Goal: Obtain resource: Obtain resource

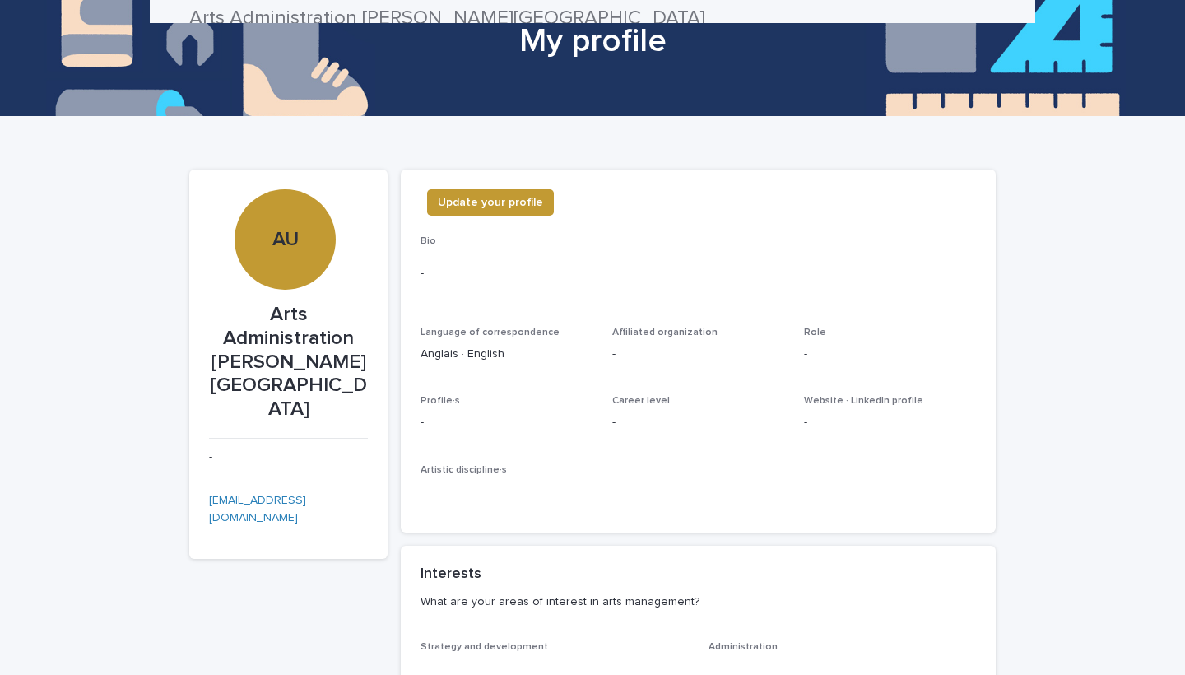
scroll to position [32, 0]
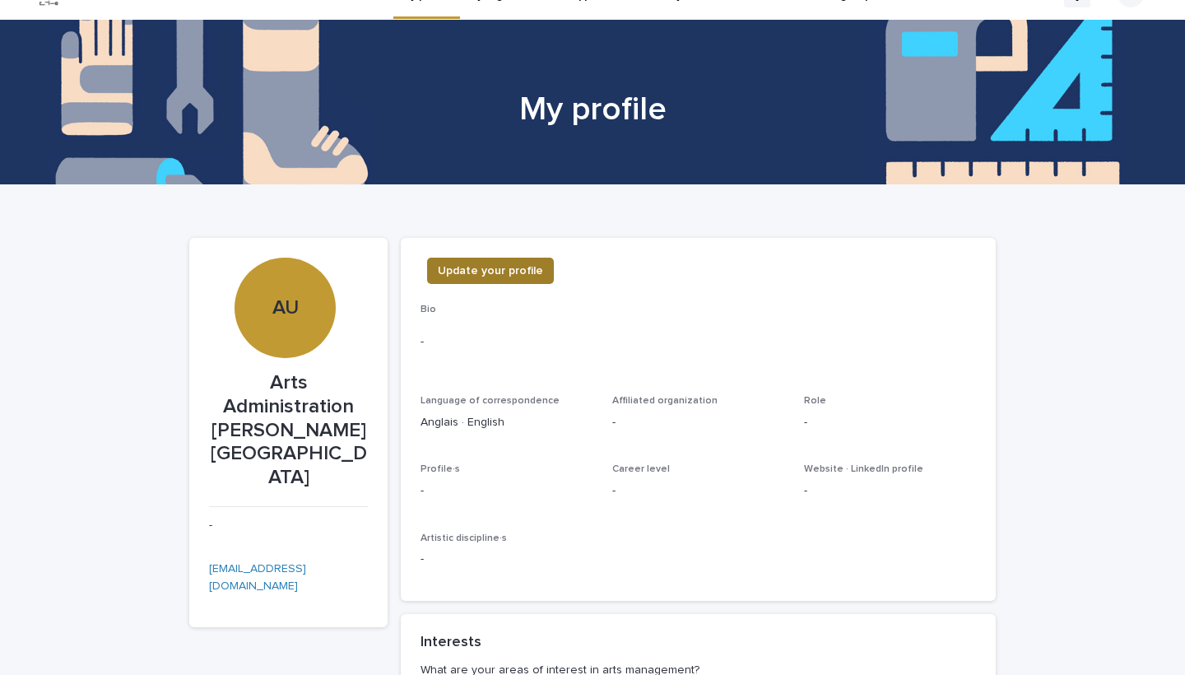
click at [538, 270] on button "Update your profile" at bounding box center [490, 270] width 127 height 26
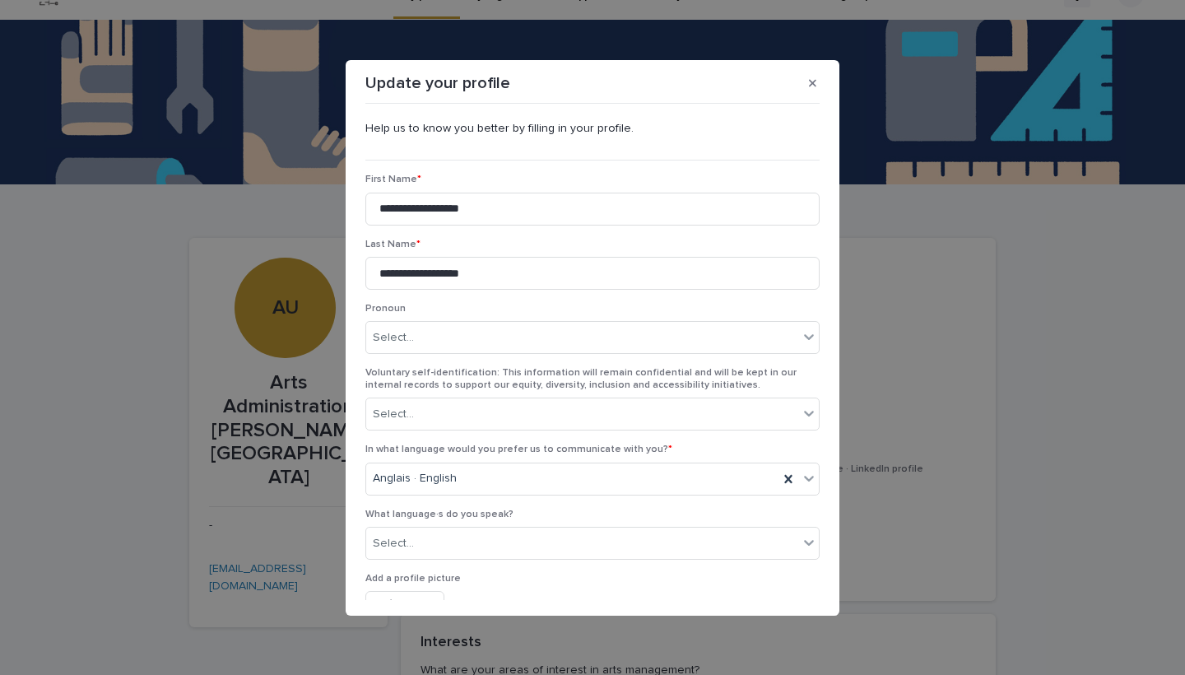
click at [665, 565] on div "What language·s do you speak? Select..." at bounding box center [592, 540] width 454 height 64
click at [785, 591] on div "This file cannot be opened Download File Add" at bounding box center [592, 607] width 454 height 33
click at [785, 582] on div "Add a profile picture This file cannot be opened Download File Add" at bounding box center [592, 605] width 454 height 64
click at [809, 77] on icon "button" at bounding box center [812, 83] width 7 height 12
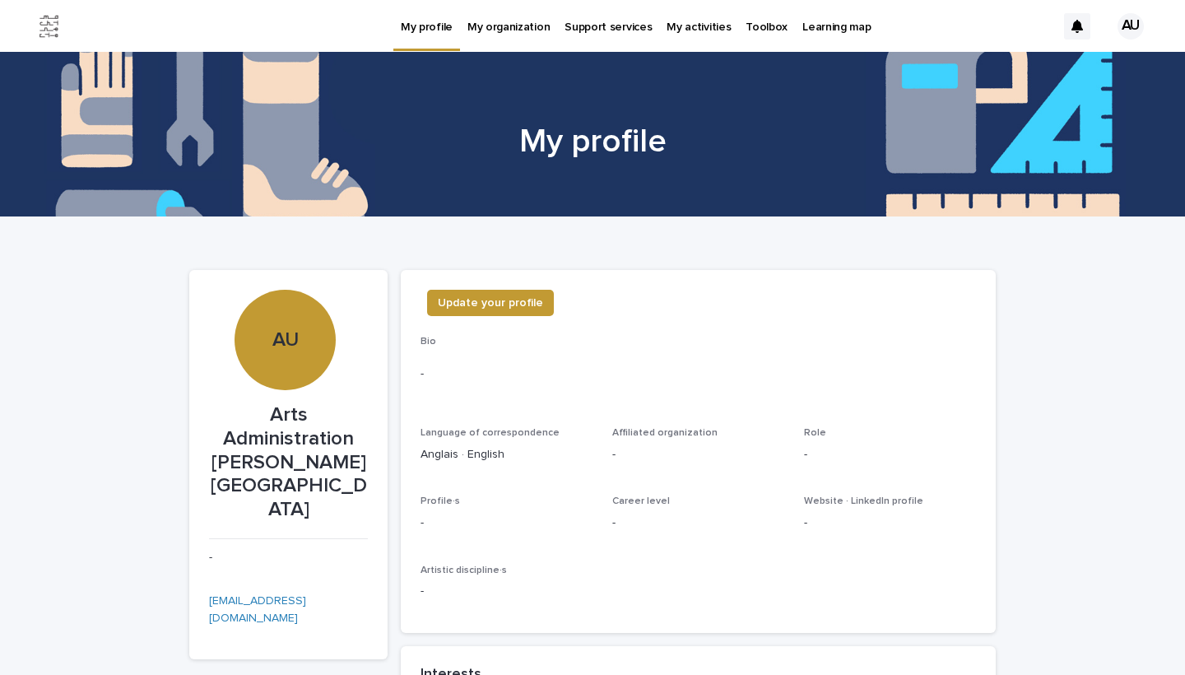
scroll to position [0, 0]
click at [535, 25] on p "My organization" at bounding box center [508, 17] width 82 height 35
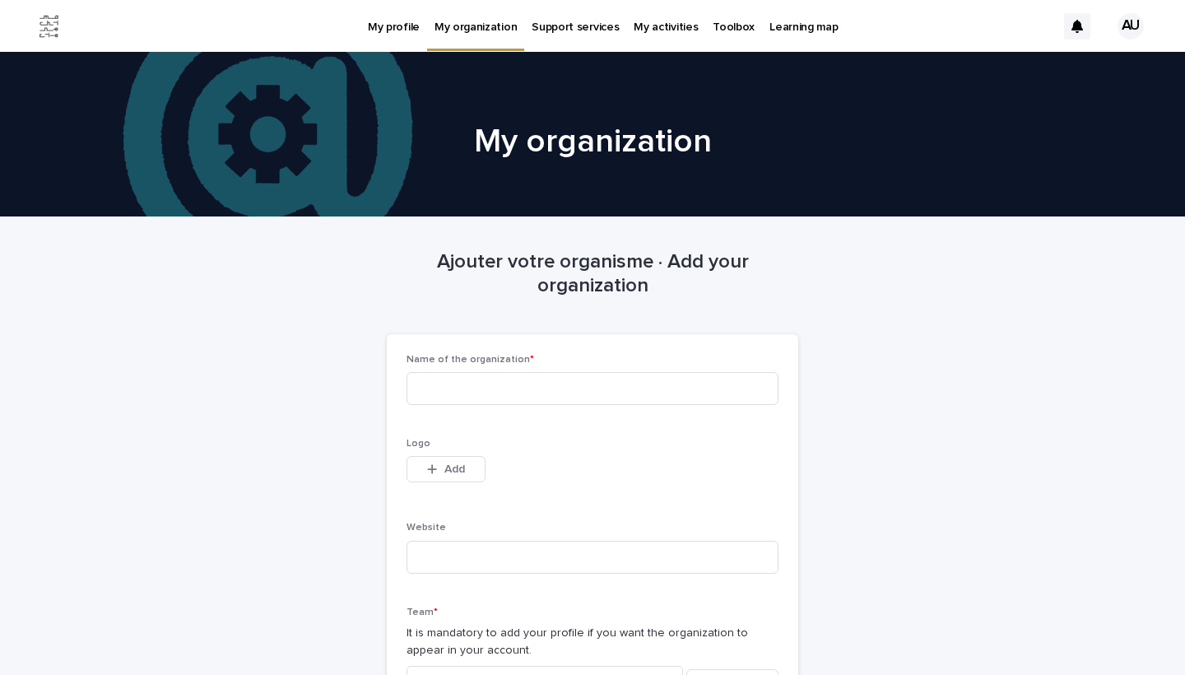
click at [650, 29] on p "My activities" at bounding box center [665, 17] width 64 height 35
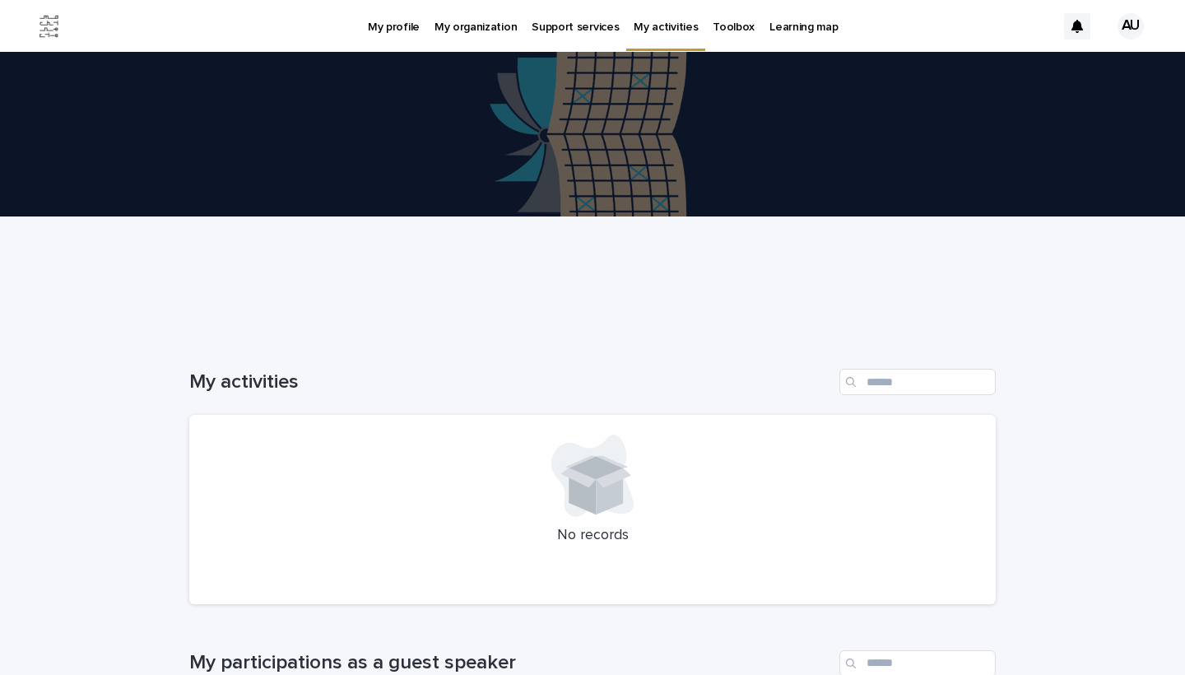
click at [721, 30] on p "Toolbox" at bounding box center [733, 17] width 42 height 35
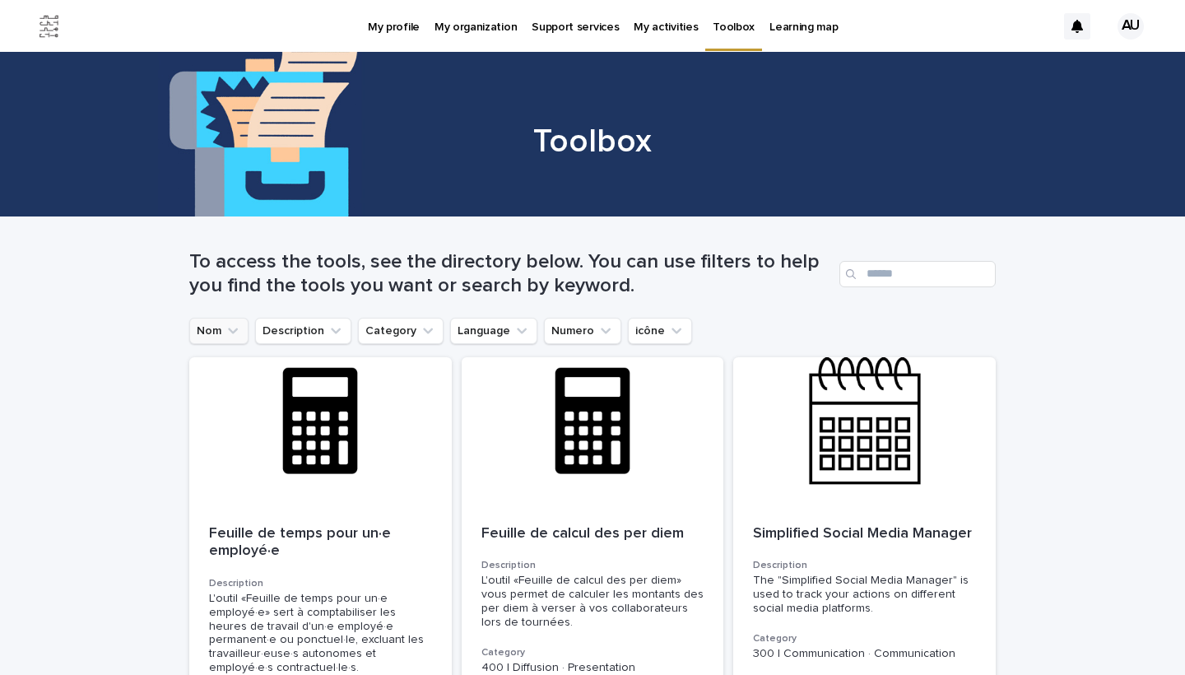
click at [234, 328] on icon "Nom" at bounding box center [233, 330] width 16 height 16
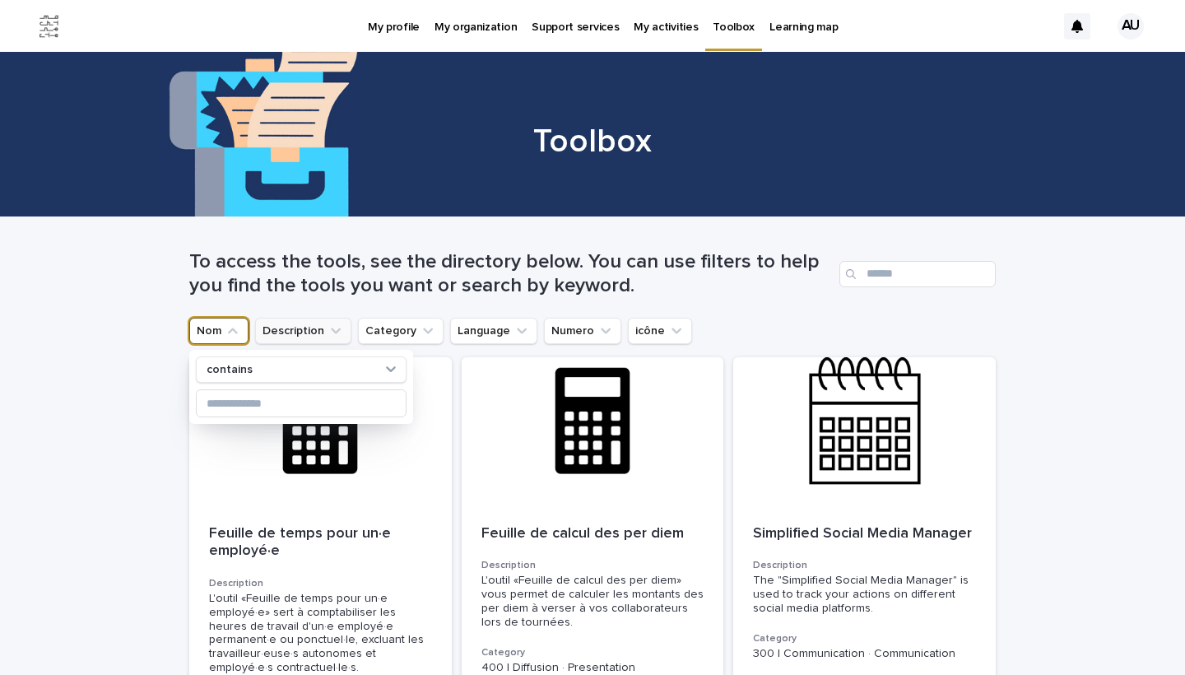
click at [320, 325] on button "Description" at bounding box center [303, 331] width 96 height 26
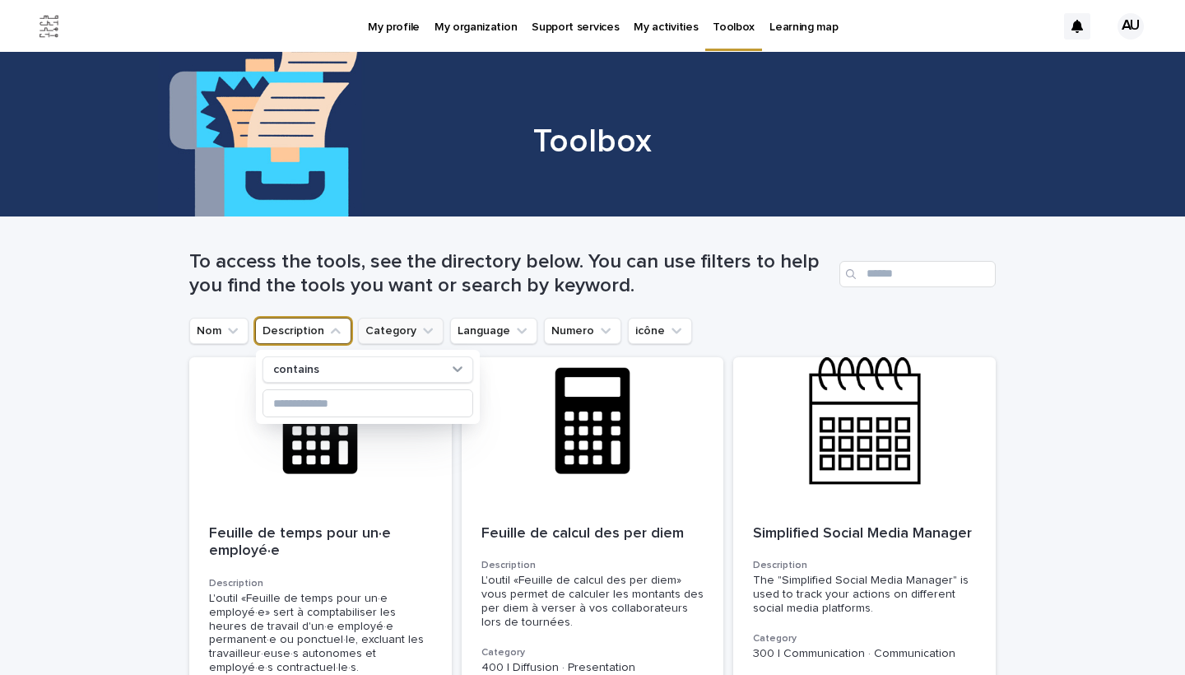
click at [402, 327] on button "Category" at bounding box center [401, 331] width 86 height 26
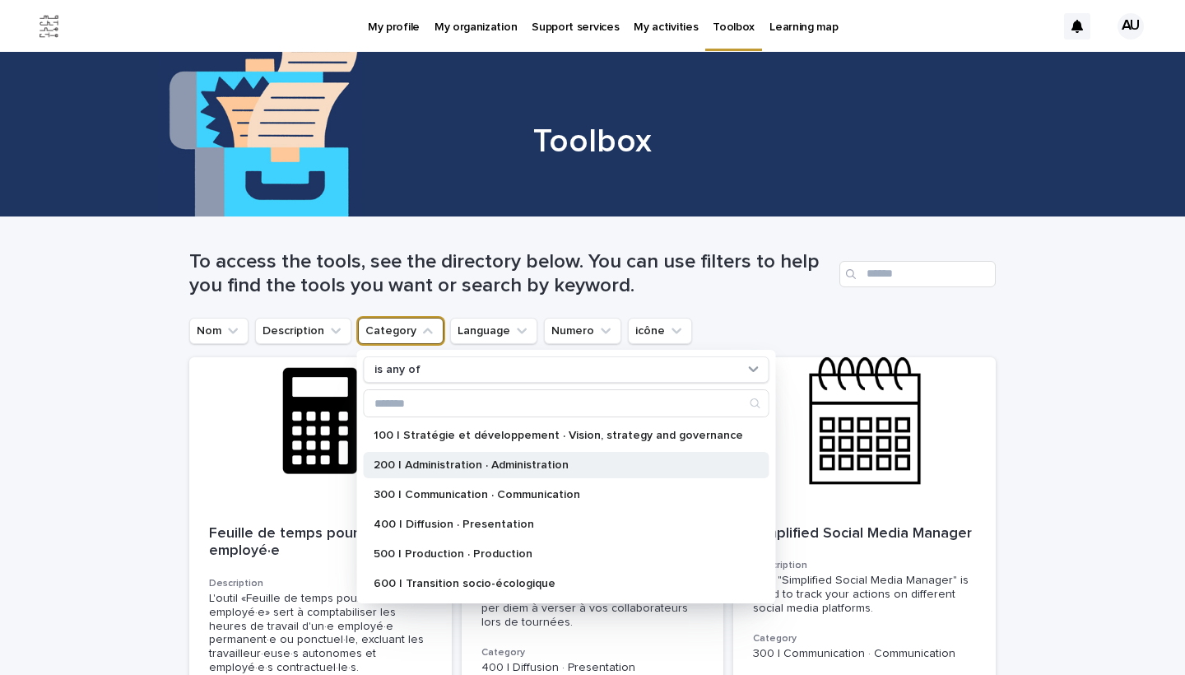
click at [443, 459] on p "200 | Administration · Administration" at bounding box center [557, 465] width 369 height 12
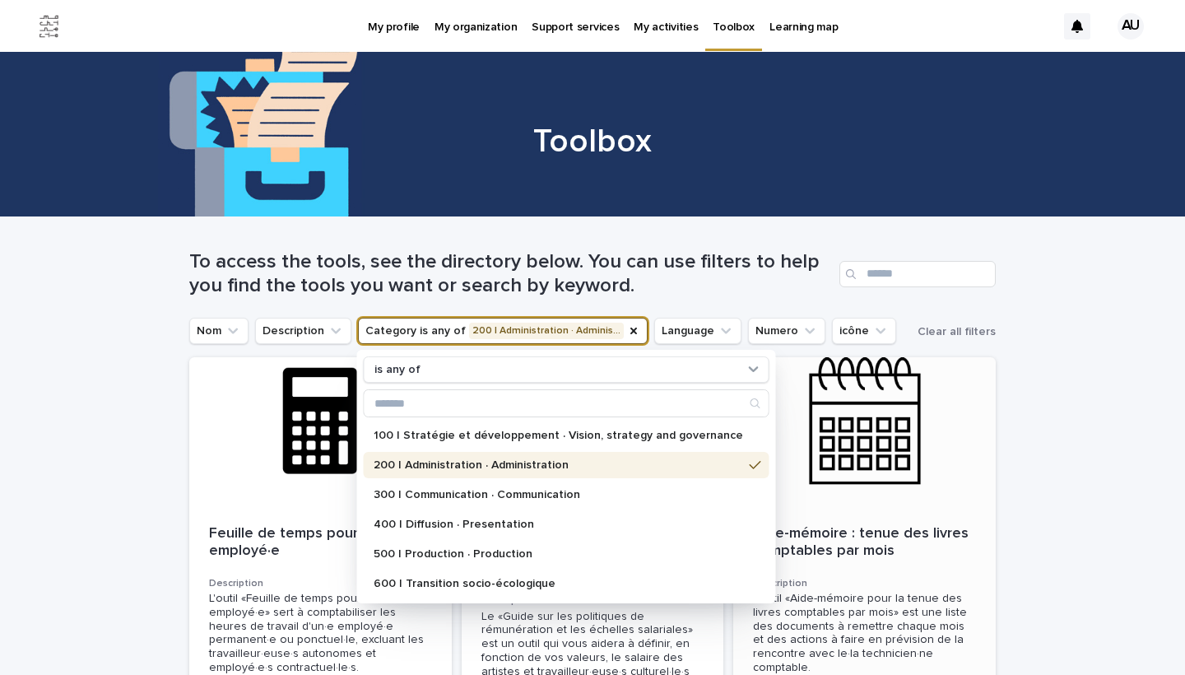
click at [987, 428] on div at bounding box center [864, 431] width 262 height 148
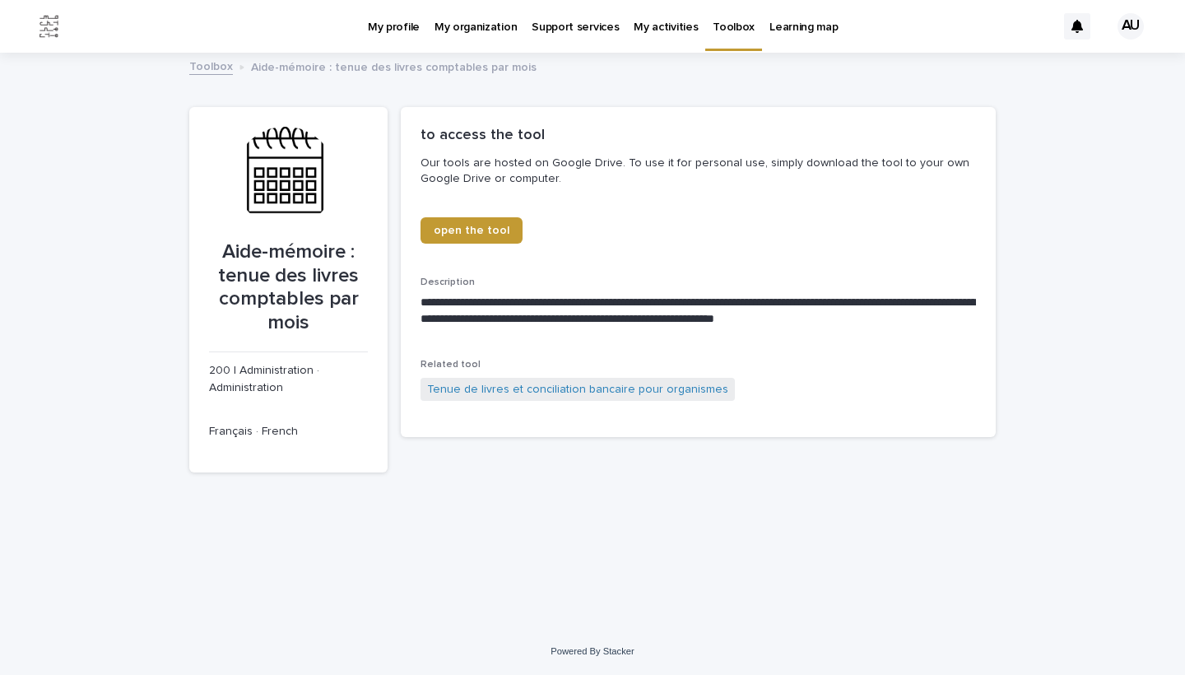
click at [626, 28] on div "My activities" at bounding box center [665, 17] width 79 height 35
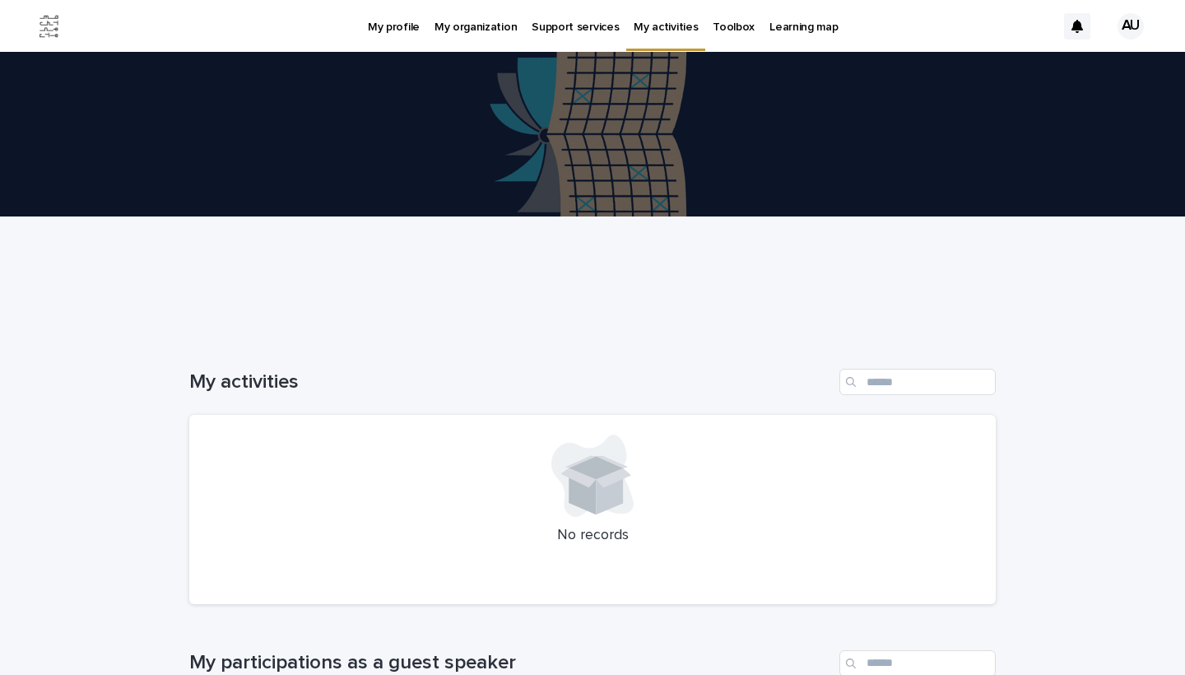
click at [721, 25] on p "Toolbox" at bounding box center [733, 17] width 42 height 35
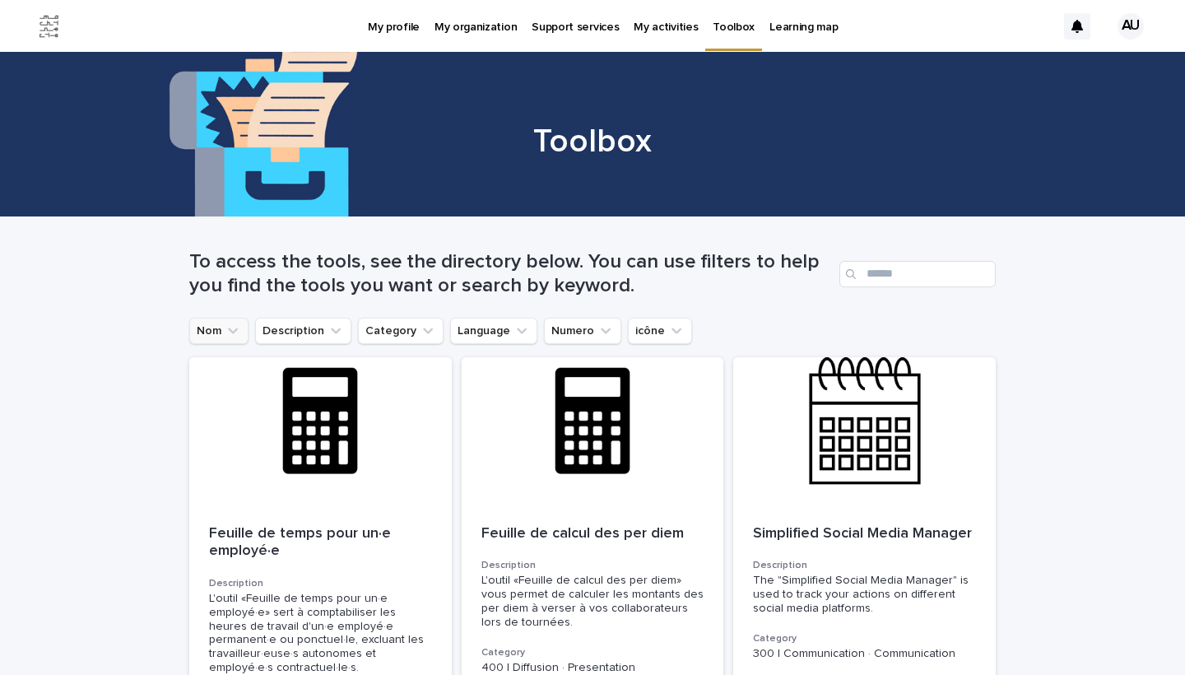
click at [236, 327] on icon "Nom" at bounding box center [233, 330] width 10 height 6
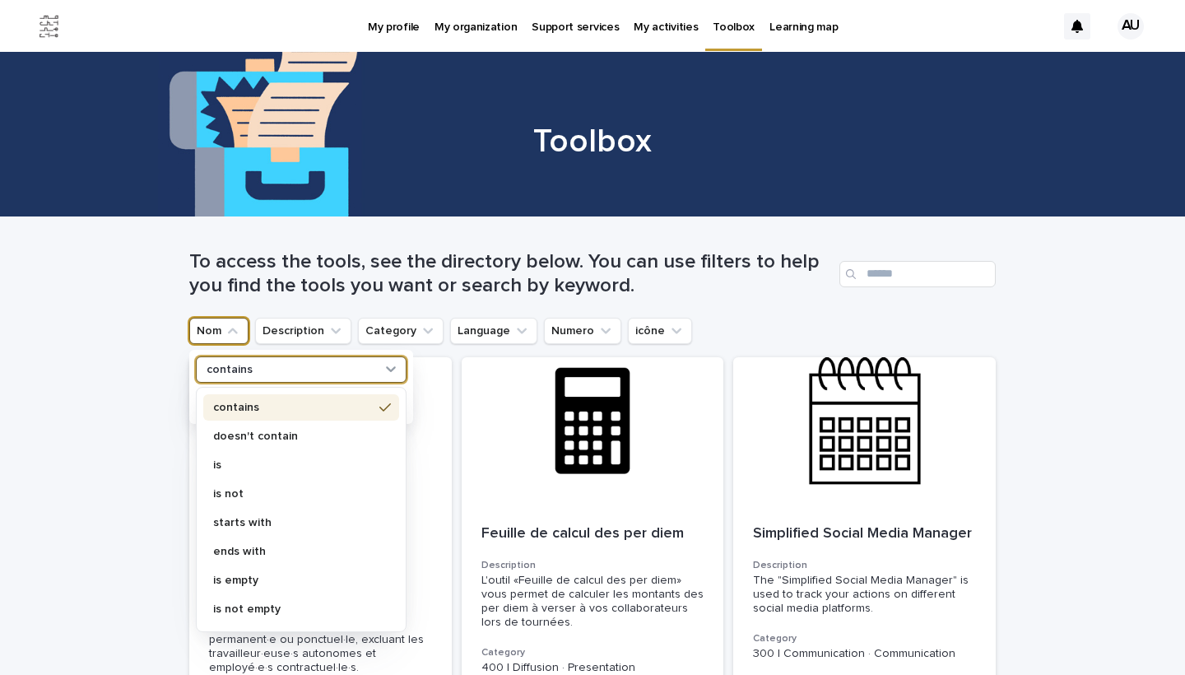
click at [379, 363] on div "contains" at bounding box center [291, 369] width 182 height 17
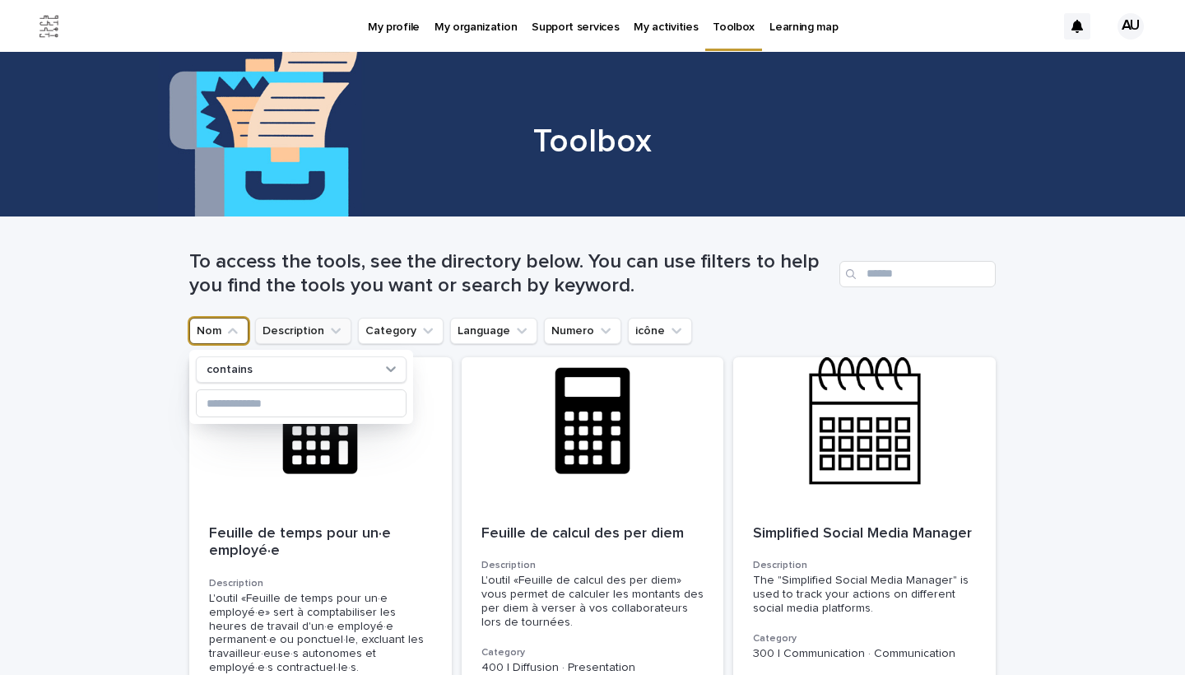
click at [327, 325] on icon "Description" at bounding box center [335, 330] width 16 height 16
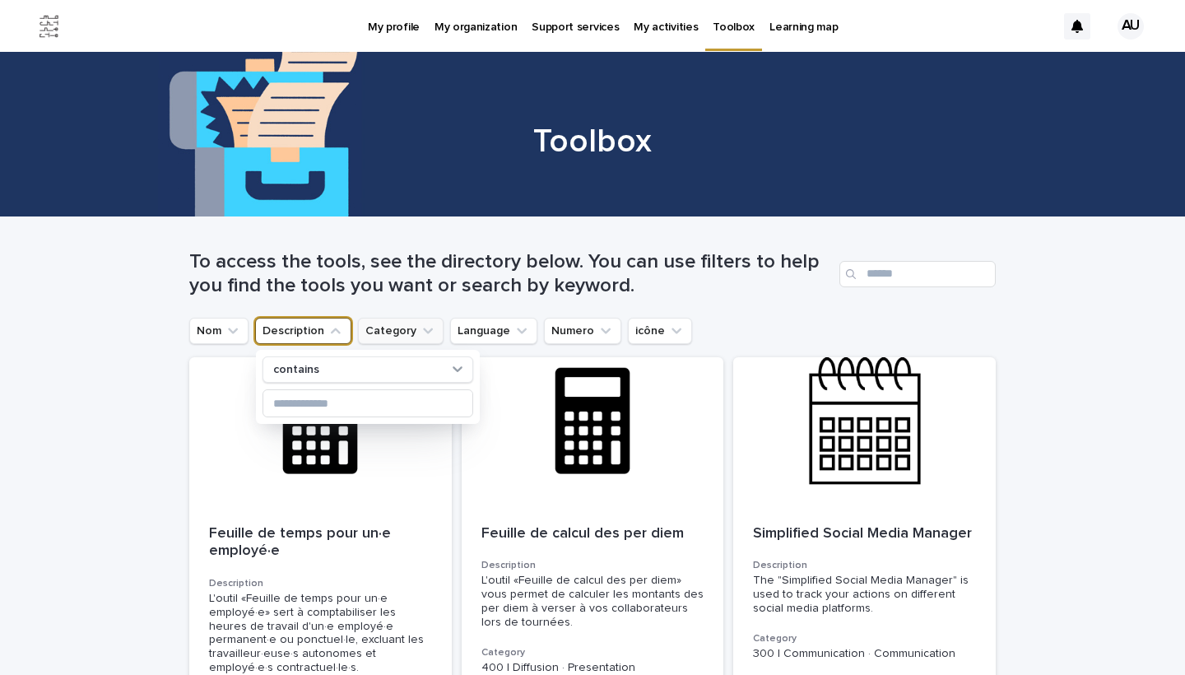
click at [424, 327] on icon "Category" at bounding box center [428, 330] width 16 height 16
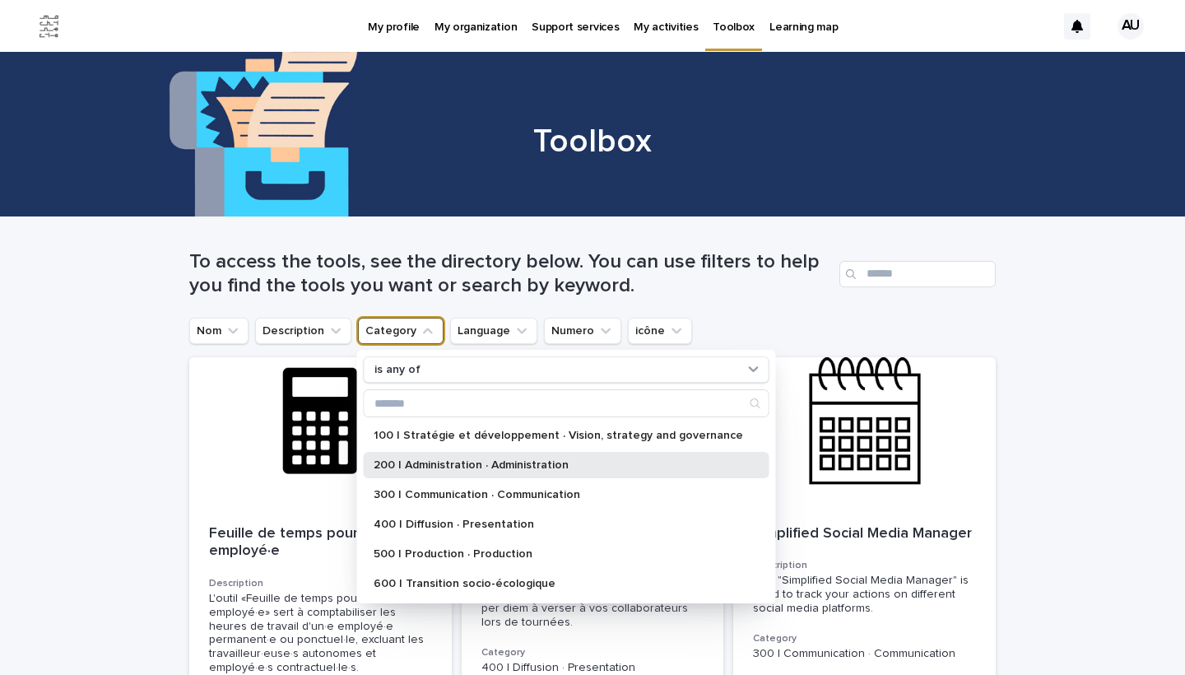
click at [432, 469] on p "200 | Administration · Administration" at bounding box center [557, 465] width 369 height 12
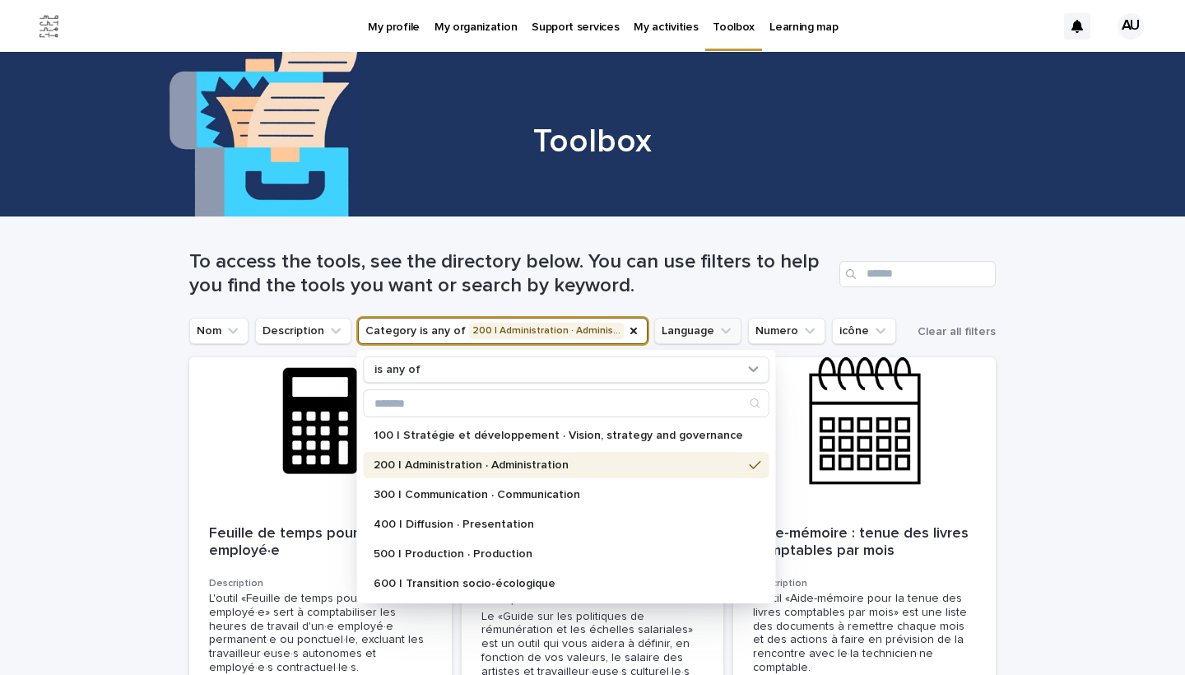
click at [692, 326] on button "Language" at bounding box center [697, 331] width 87 height 26
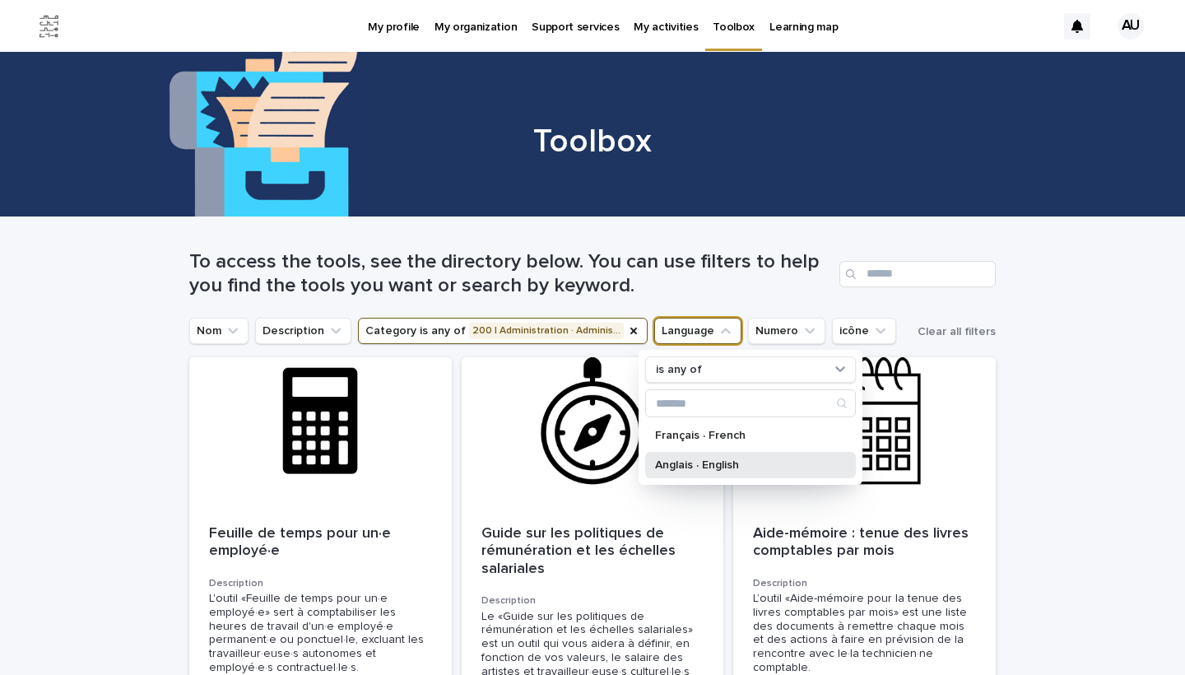
click at [687, 463] on p "Anglais · English" at bounding box center [742, 465] width 174 height 12
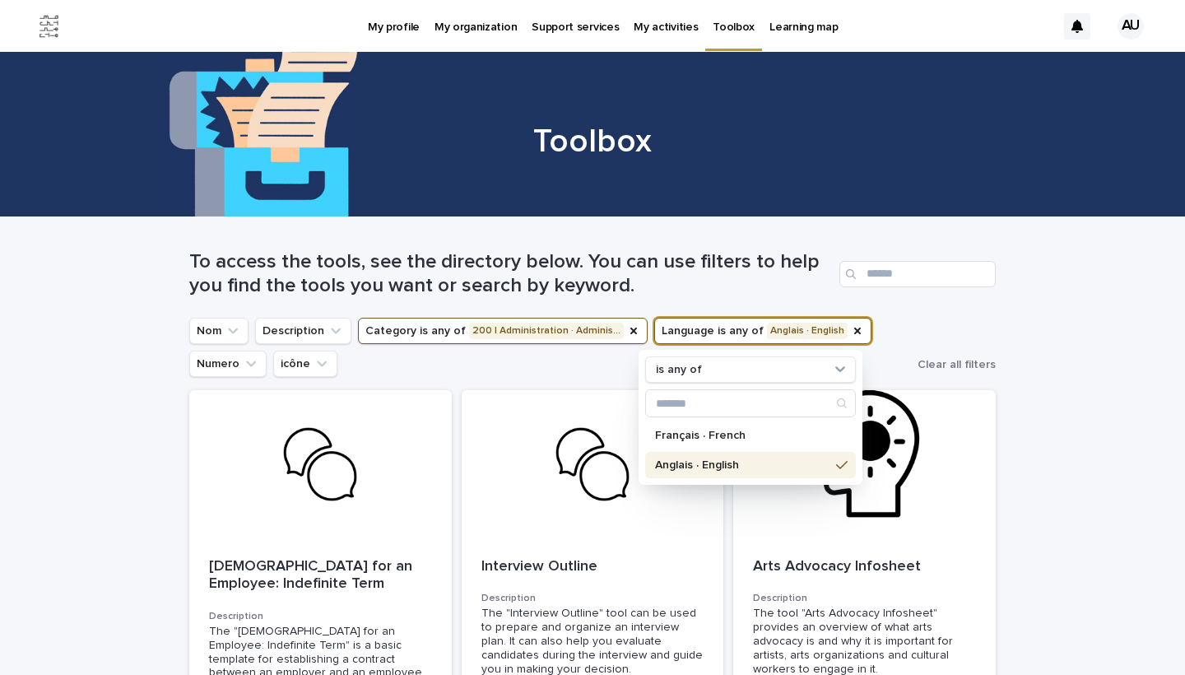
click at [911, 318] on ul "Nom Description Category is any of 200 | Administration · Adminis… Language is …" at bounding box center [550, 347] width 728 height 66
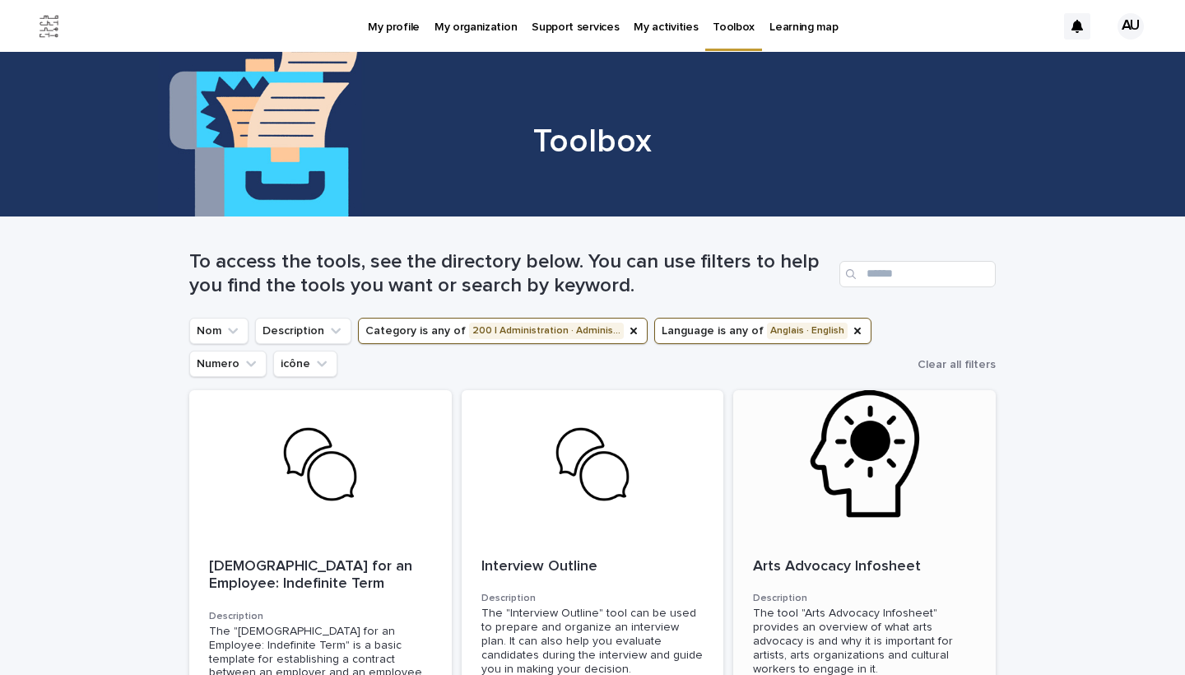
click at [889, 480] on div at bounding box center [864, 464] width 262 height 148
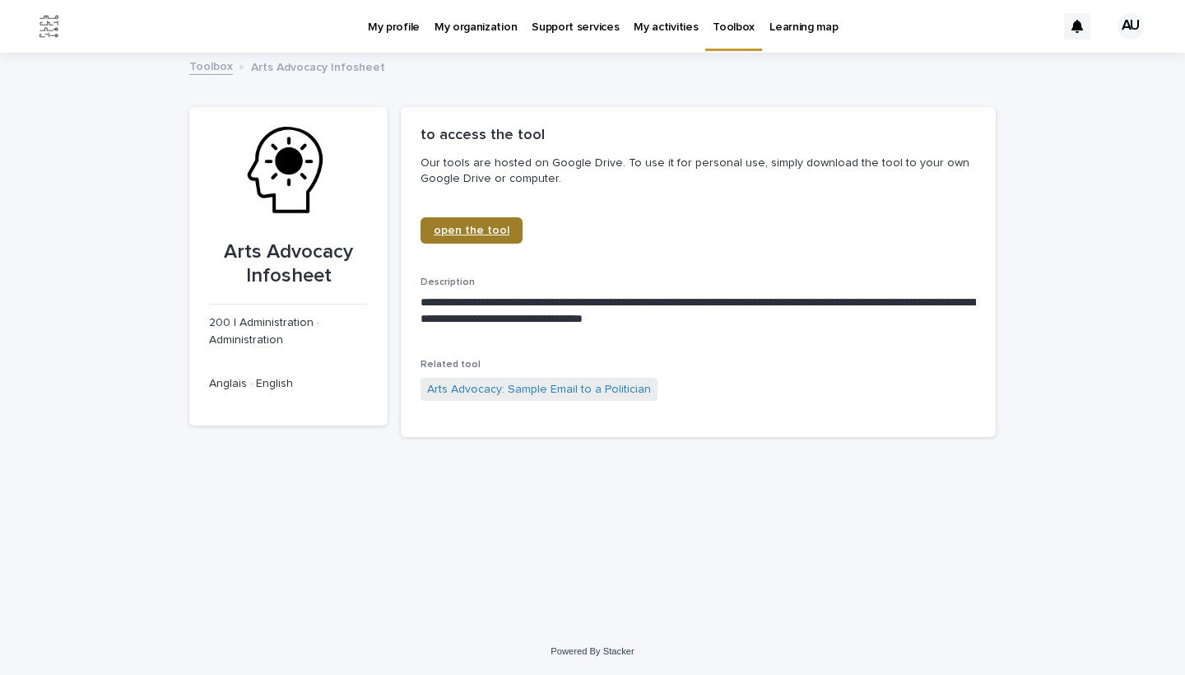
click at [503, 230] on link "open the tool" at bounding box center [471, 230] width 102 height 26
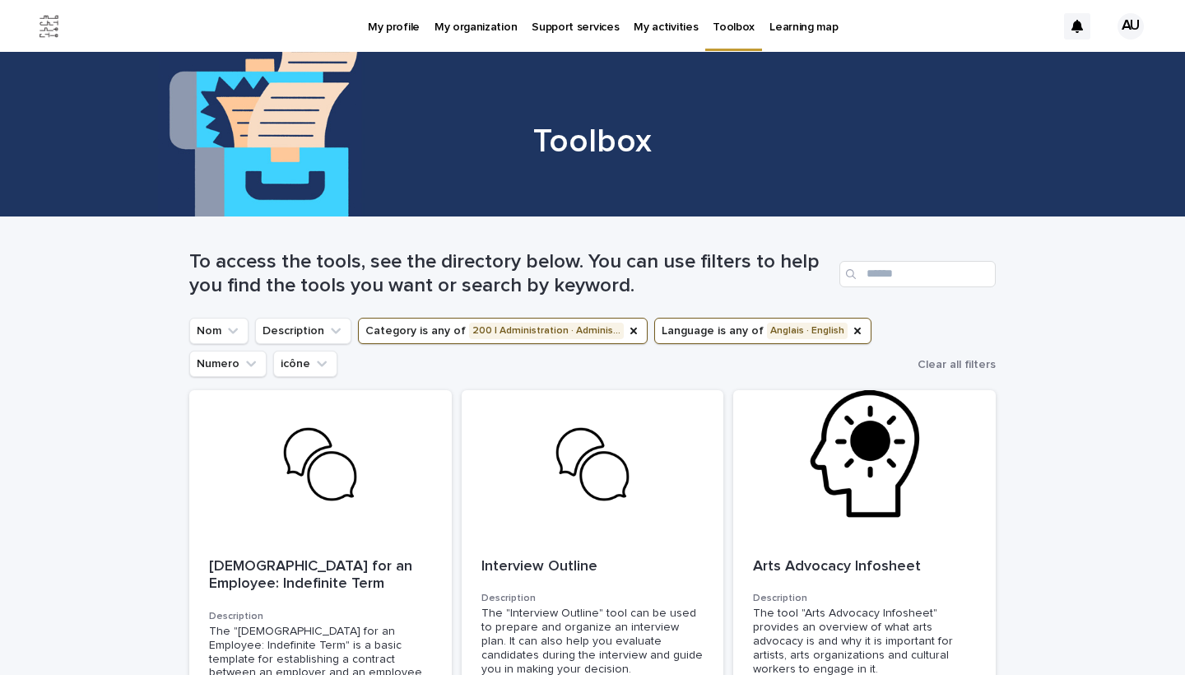
click at [649, 25] on p "My activities" at bounding box center [665, 17] width 64 height 35
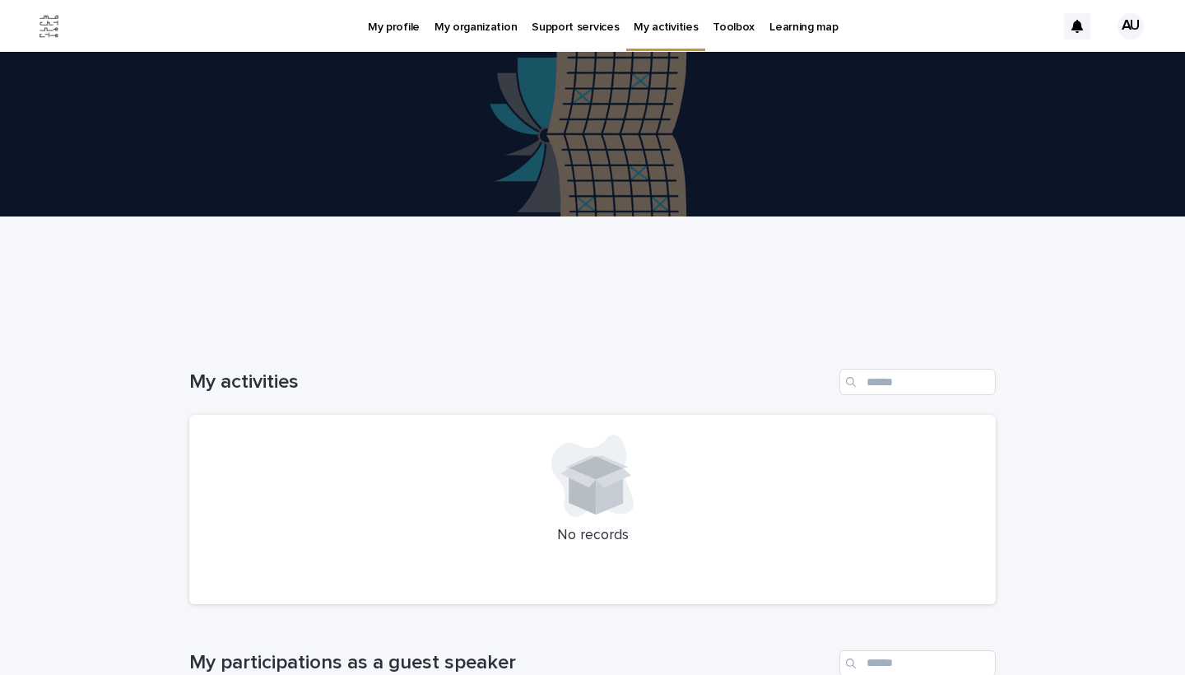
click at [586, 22] on p "Support services" at bounding box center [574, 17] width 87 height 35
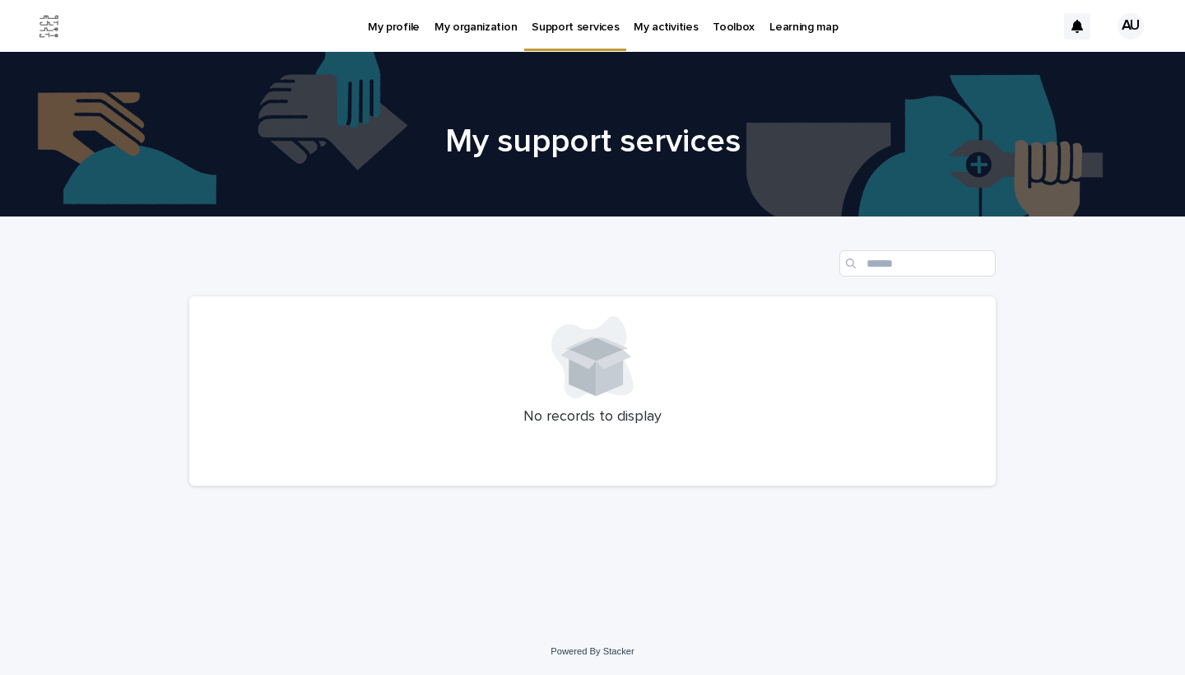
click at [507, 21] on p "My organization" at bounding box center [475, 17] width 82 height 35
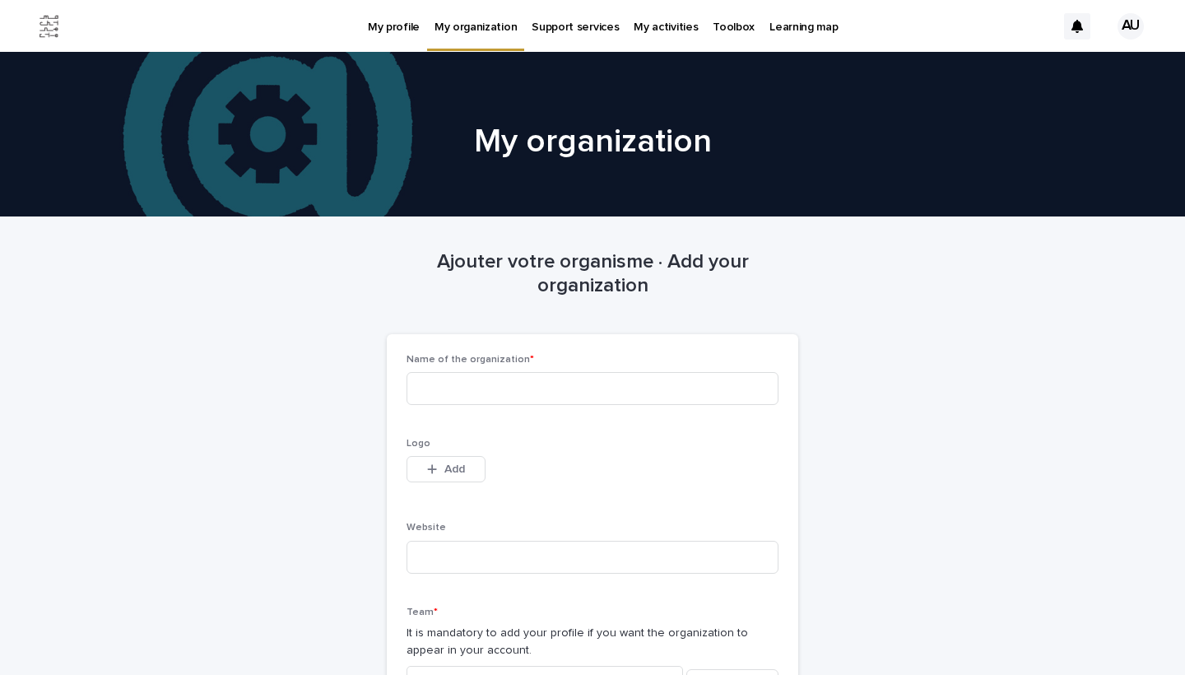
click at [427, 25] on div "My organization" at bounding box center [475, 17] width 97 height 35
click at [712, 32] on p "Toolbox" at bounding box center [733, 17] width 42 height 35
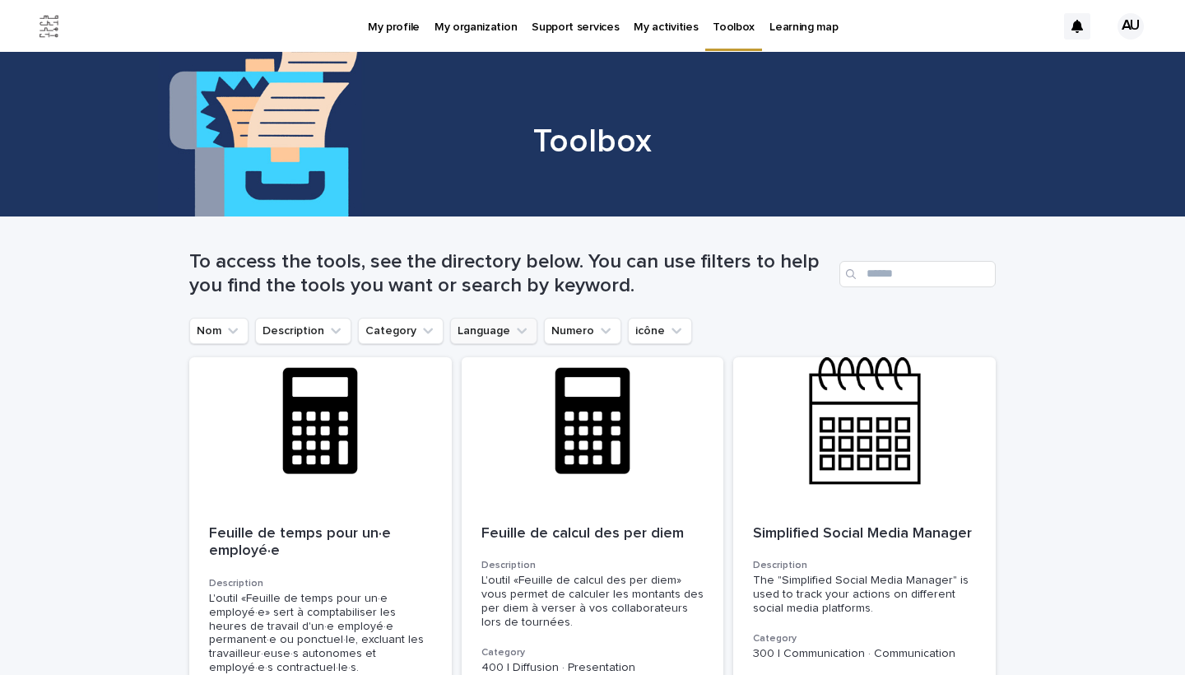
click at [513, 324] on icon "Language" at bounding box center [521, 330] width 16 height 16
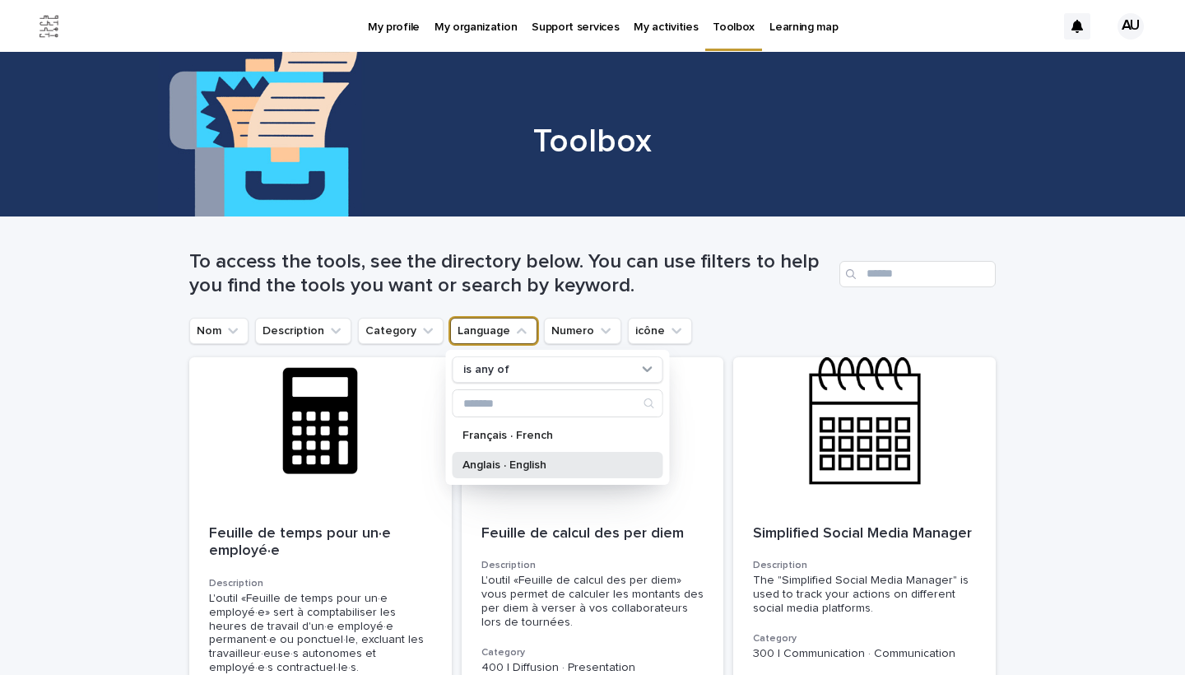
click at [499, 462] on p "Anglais · English" at bounding box center [549, 465] width 174 height 12
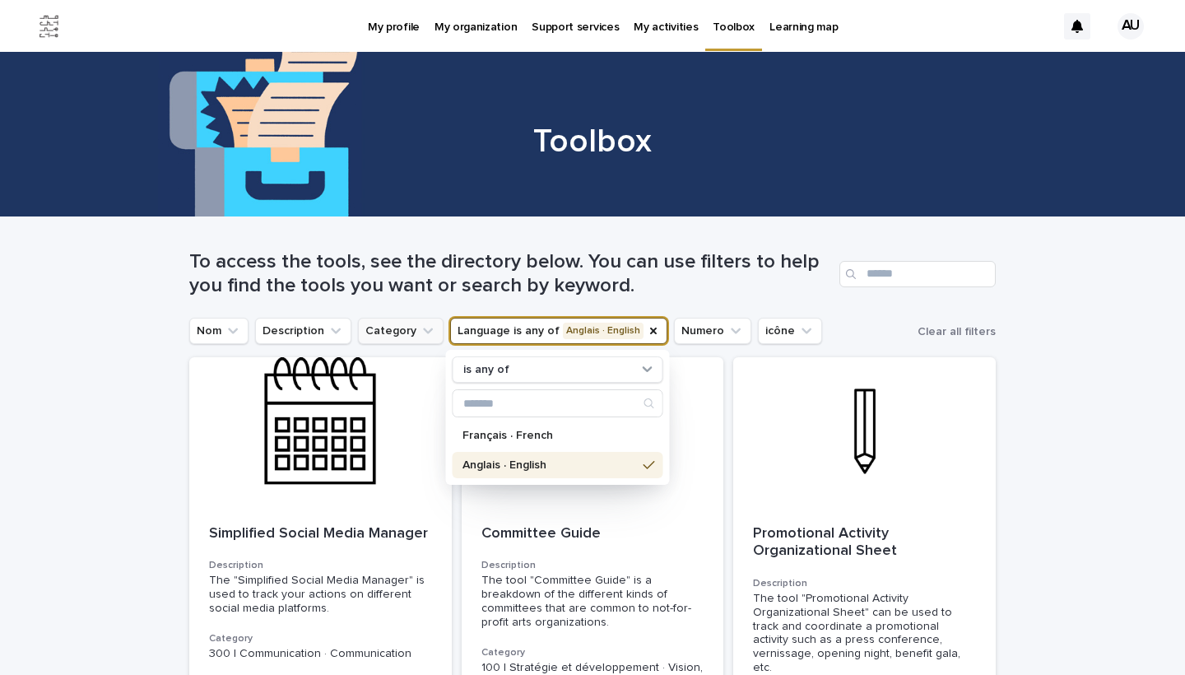
click at [423, 328] on icon "Category" at bounding box center [428, 330] width 16 height 16
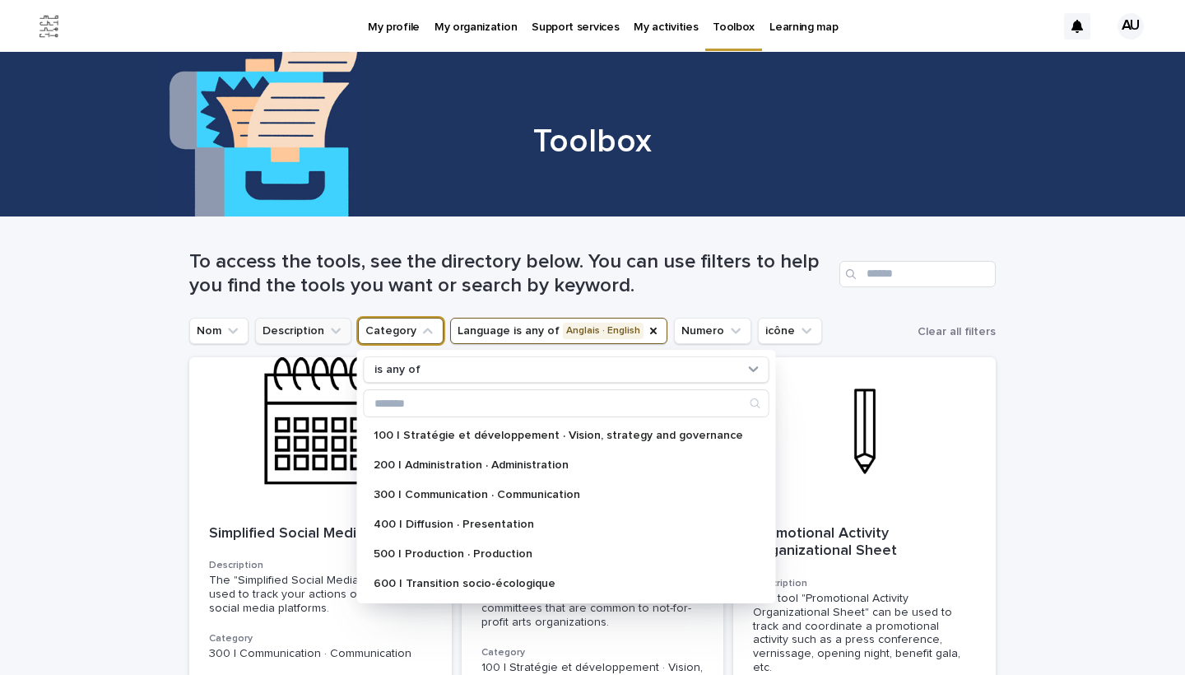
click at [329, 326] on icon "Description" at bounding box center [335, 330] width 16 height 16
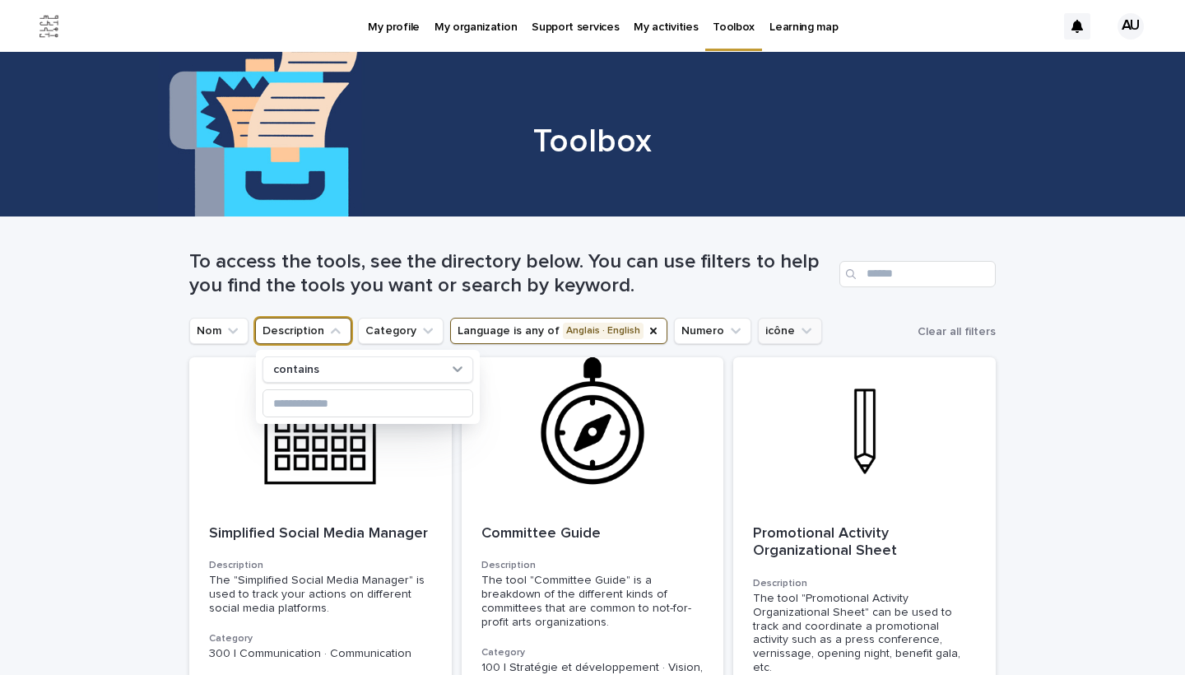
click at [800, 332] on icon "icône" at bounding box center [806, 330] width 16 height 16
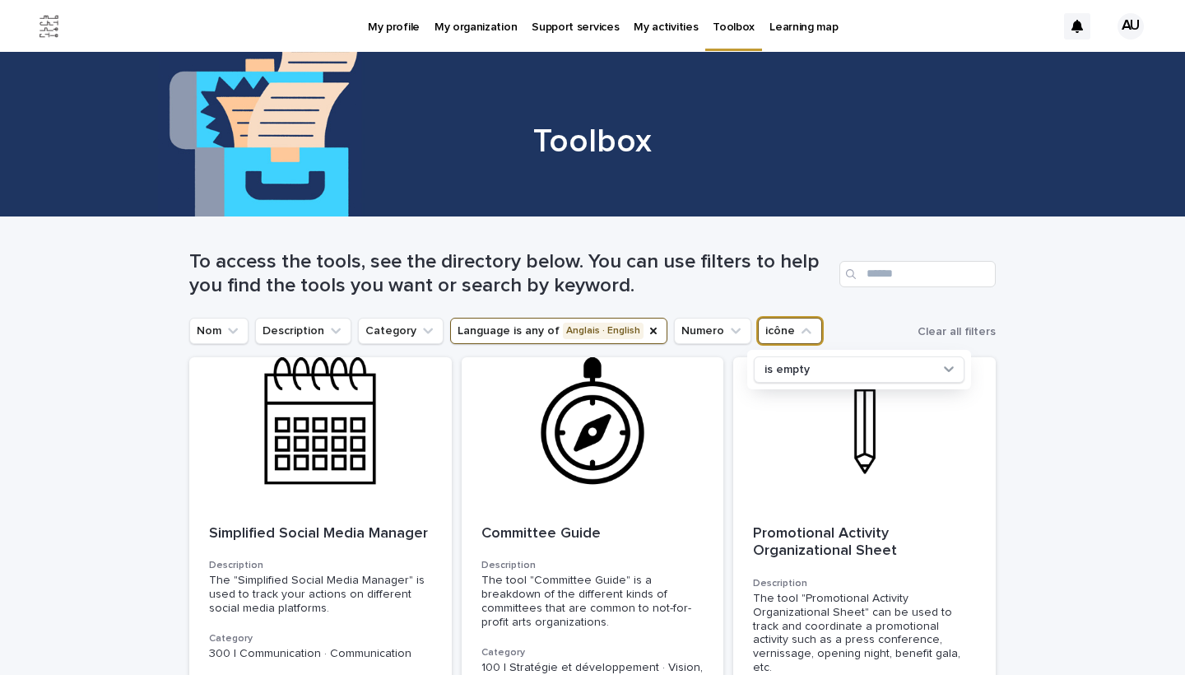
click at [800, 332] on icon "icône" at bounding box center [806, 330] width 16 height 16
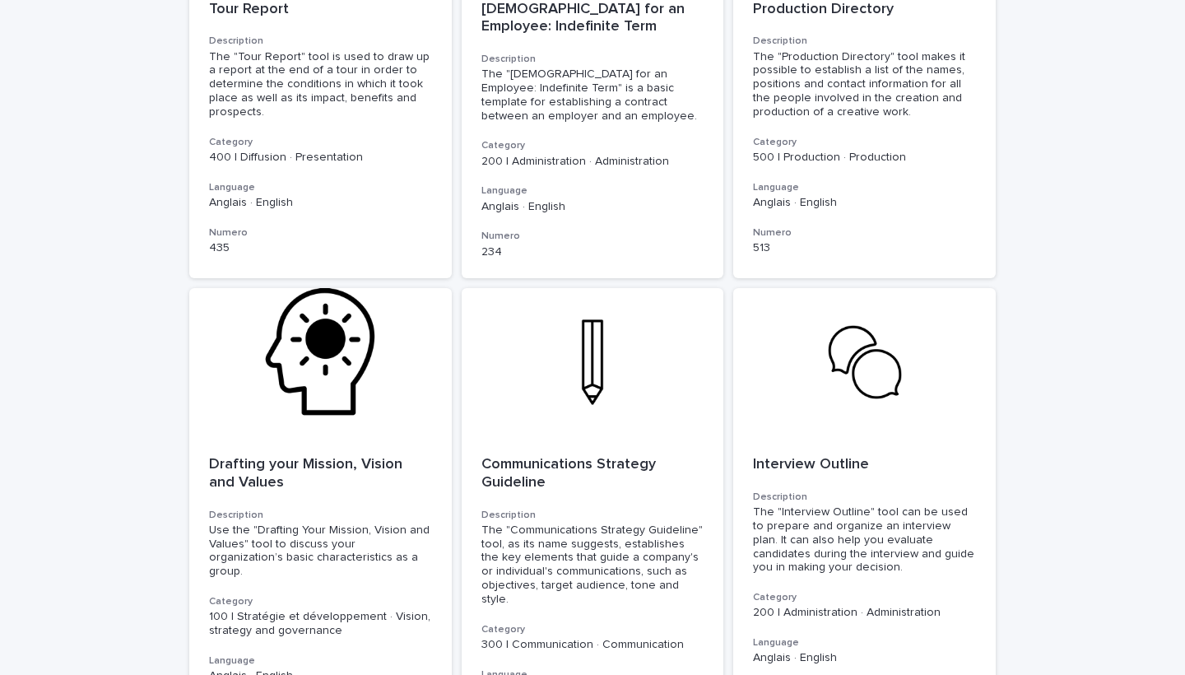
scroll to position [1012, 0]
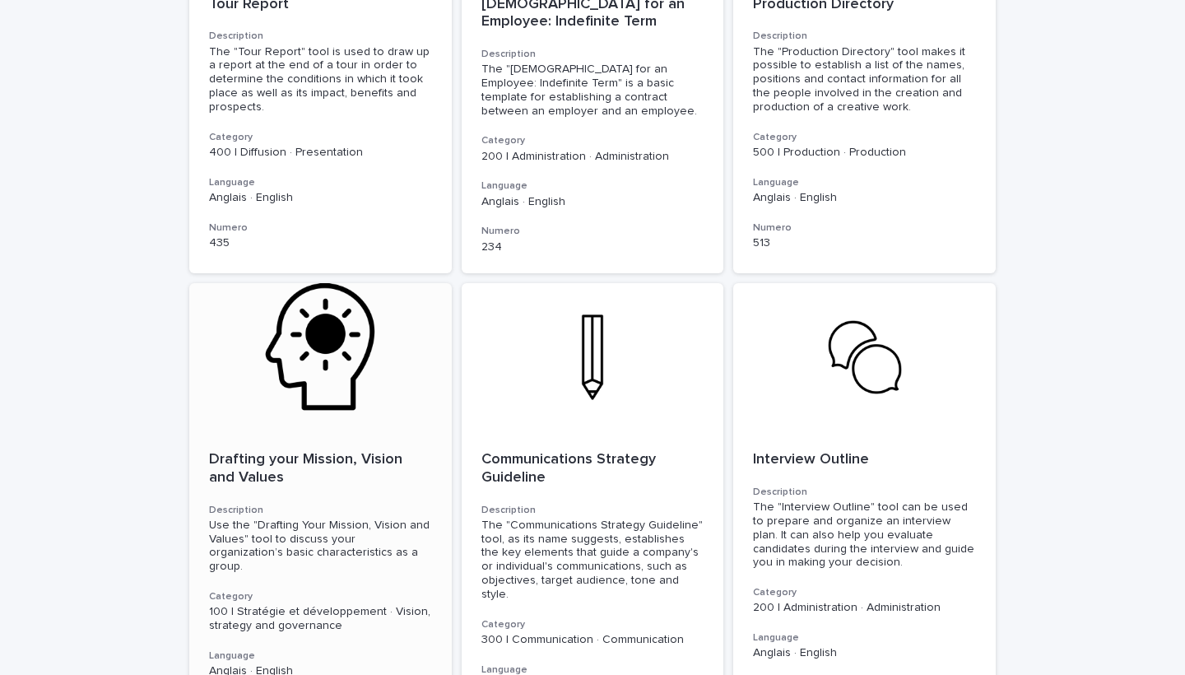
click at [336, 336] on div at bounding box center [320, 357] width 262 height 148
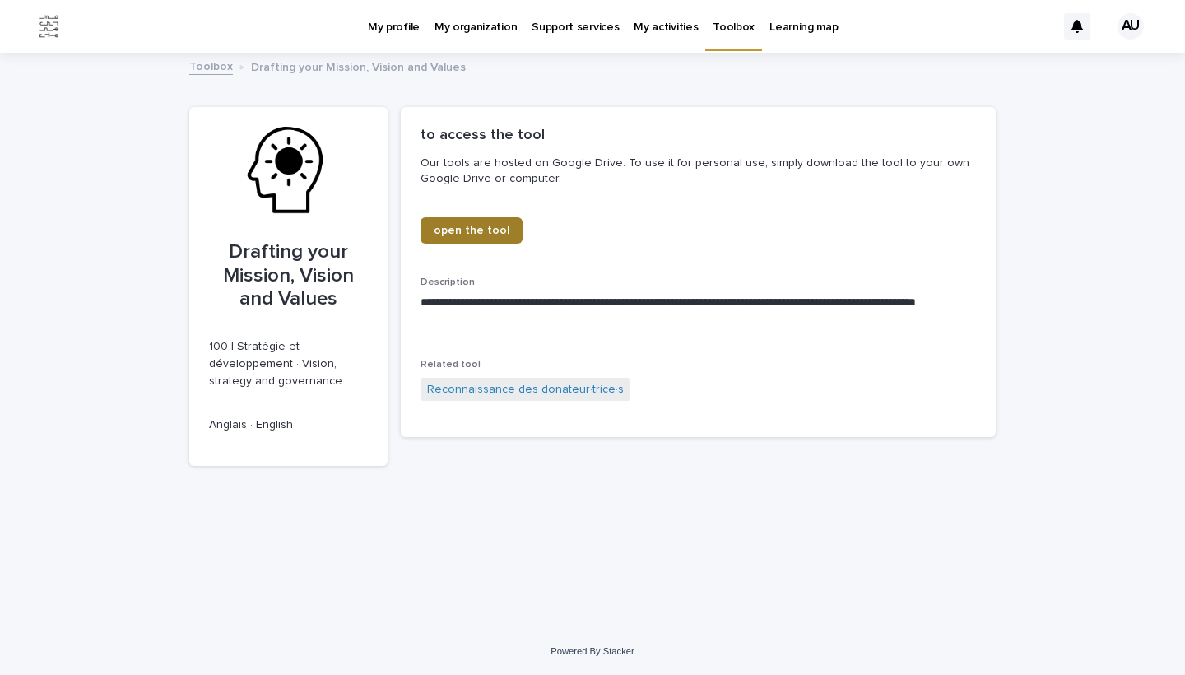
click at [461, 231] on span "open the tool" at bounding box center [472, 231] width 76 height 12
